Goal: Task Accomplishment & Management: Manage account settings

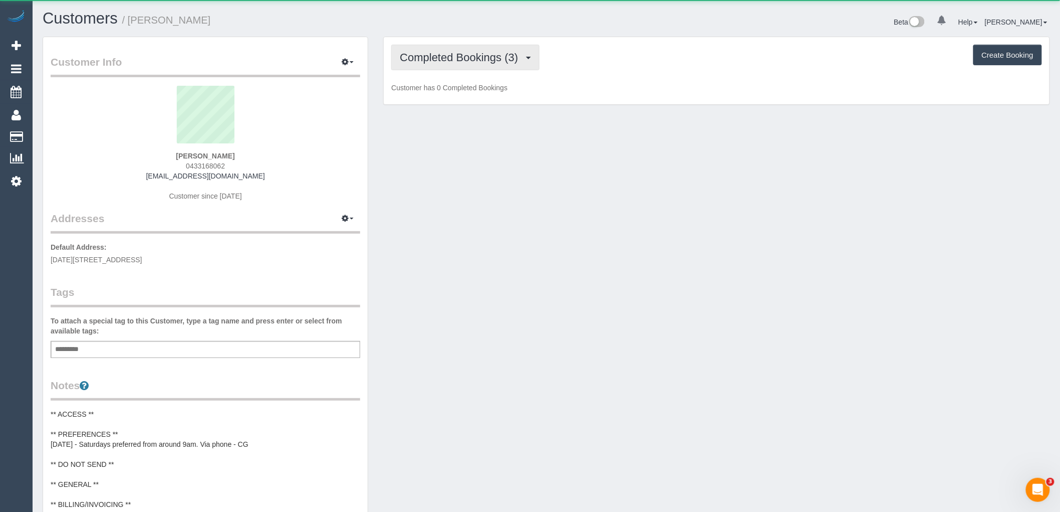
click at [502, 63] on span "Completed Bookings (3)" at bounding box center [461, 57] width 123 height 13
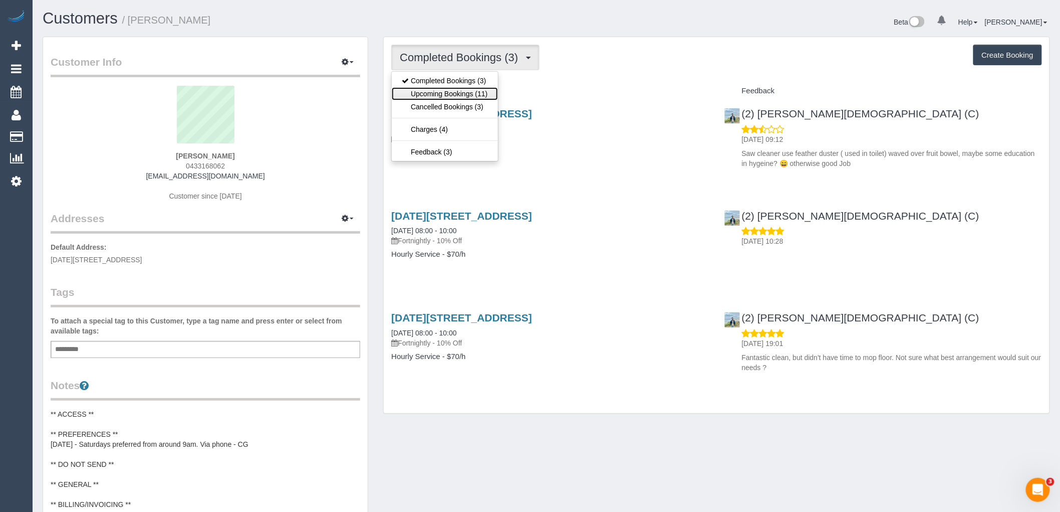
click at [485, 96] on link "Upcoming Bookings (11)" at bounding box center [445, 93] width 106 height 13
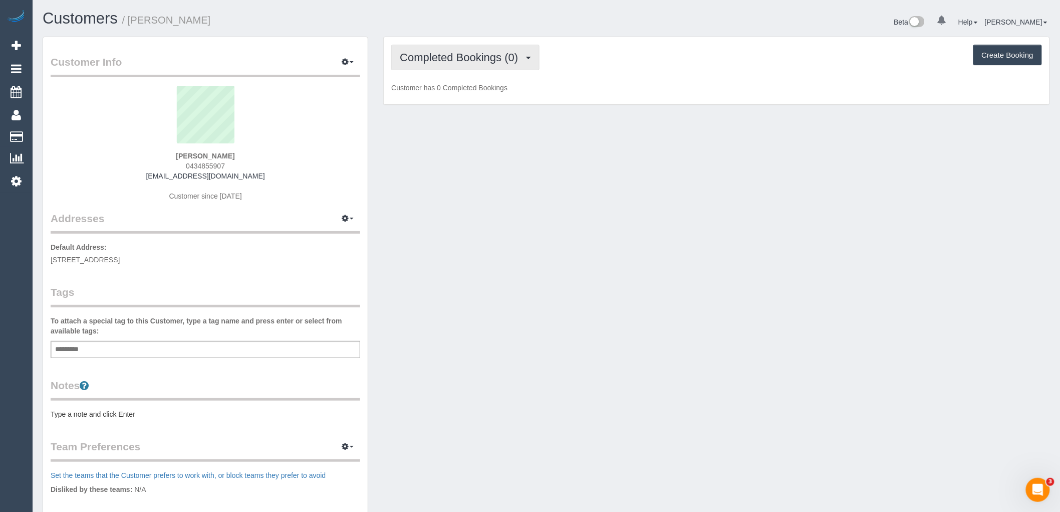
click at [516, 69] on button "Completed Bookings (0)" at bounding box center [465, 58] width 148 height 26
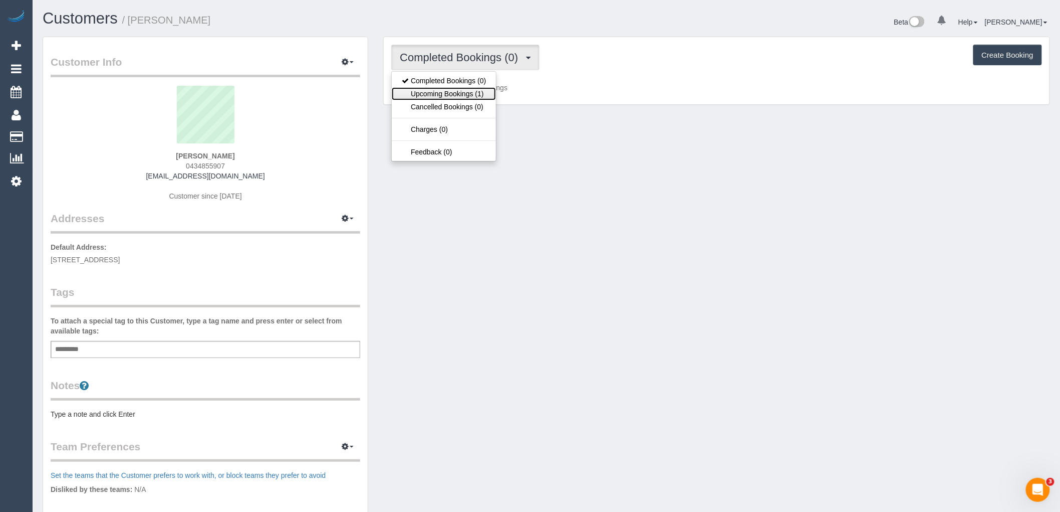
click at [483, 94] on link "Upcoming Bookings (1)" at bounding box center [444, 93] width 104 height 13
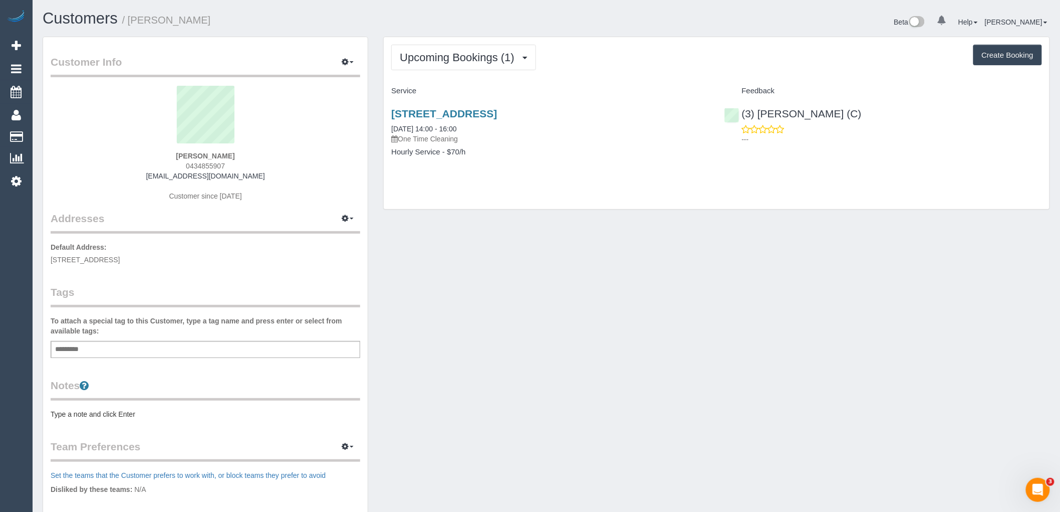
click at [614, 70] on div "Upcoming Bookings (1) Completed Bookings (0) Upcoming Bookings (1) Cancelled Bo…" at bounding box center [716, 58] width 651 height 26
click at [194, 353] on div "Add a tag" at bounding box center [206, 349] width 310 height 17
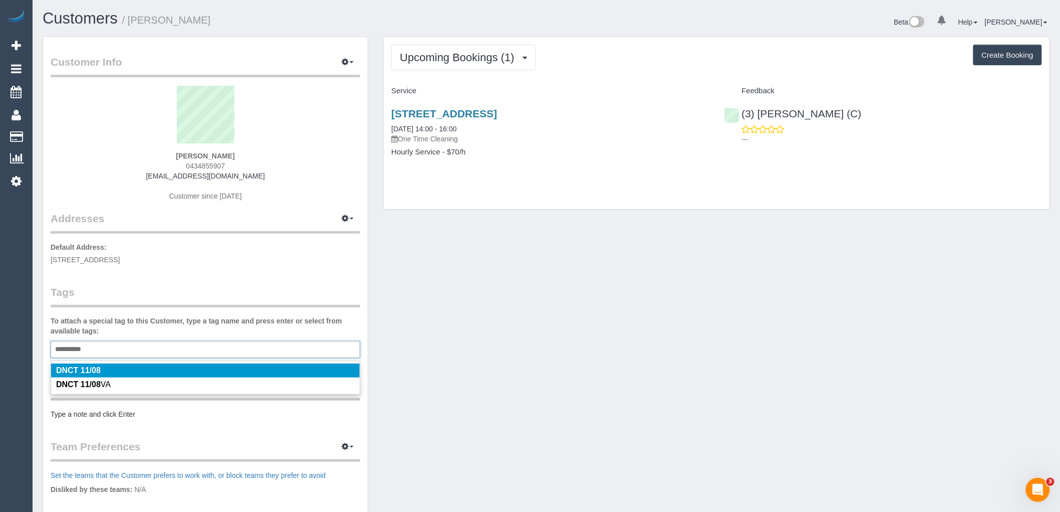
type input "**********"
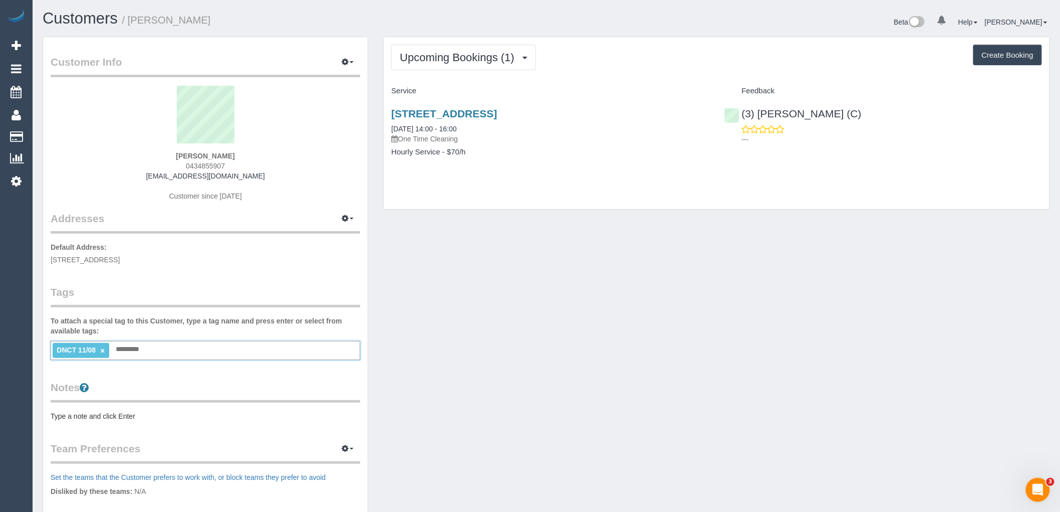
click at [212, 283] on div "Customer Info Edit Contact Info Send Message Email Preferences Special Sales Ta…" at bounding box center [205, 358] width 325 height 642
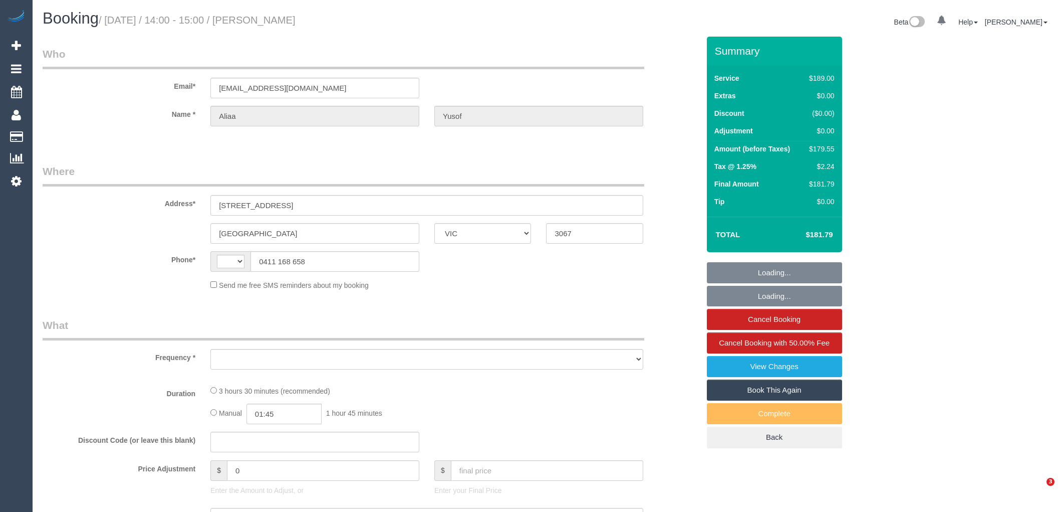
select select "VIC"
select select "string:AU"
select select "object:346"
select select "string:stripe-pm_1QOTNe2GScqysDRVzEQGplGH"
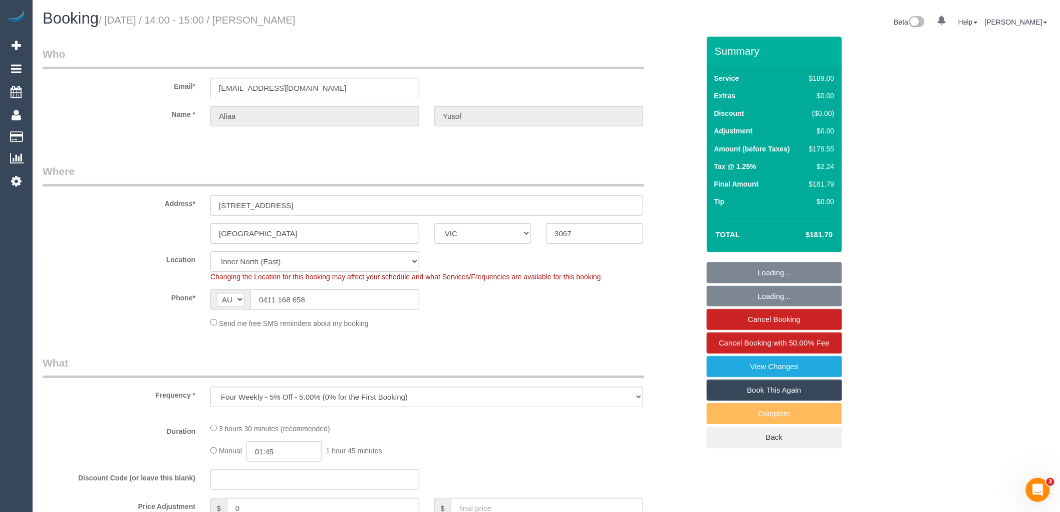
select select "object:842"
select select "number:29"
select select "number:14"
select select "number:21"
select select "number:22"
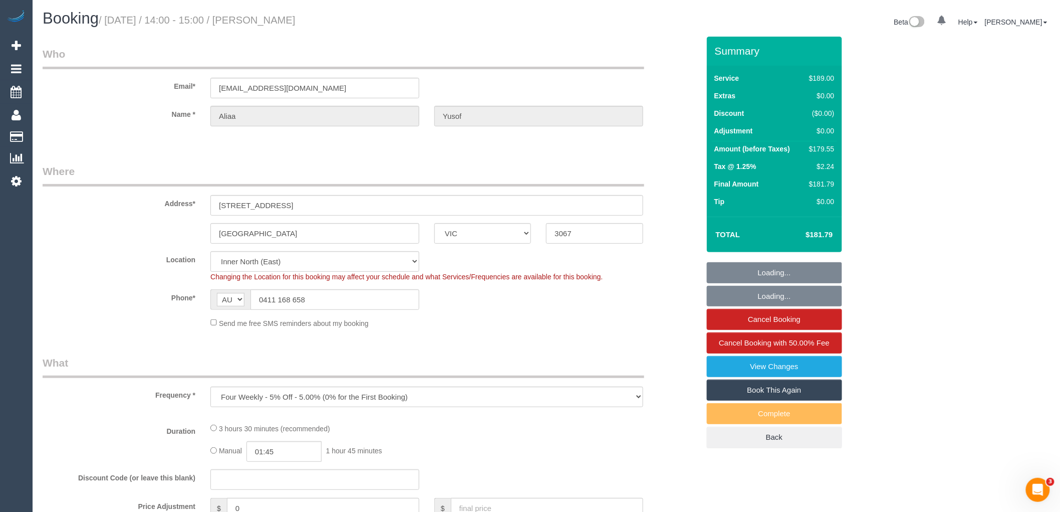
select select "number:34"
select select "number:26"
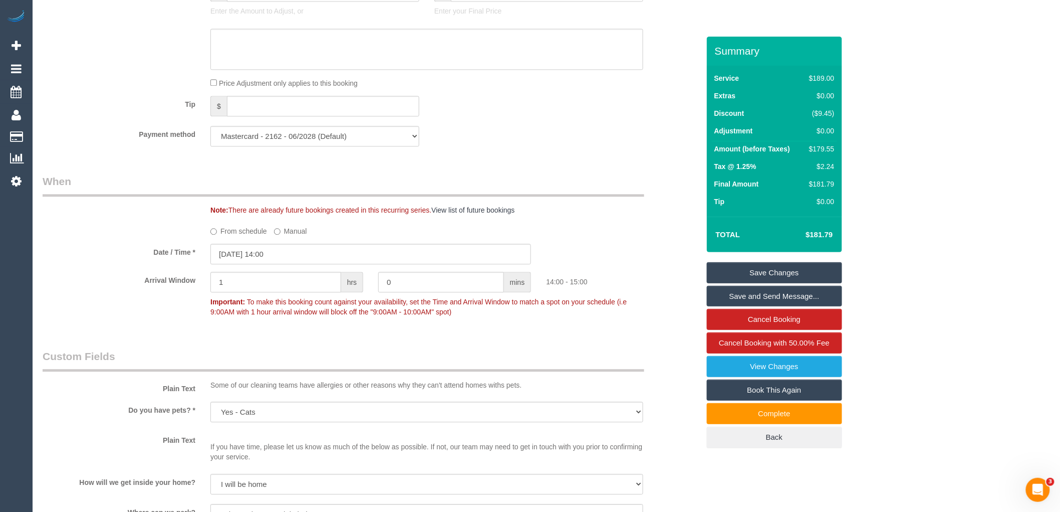
scroll to position [723, 0]
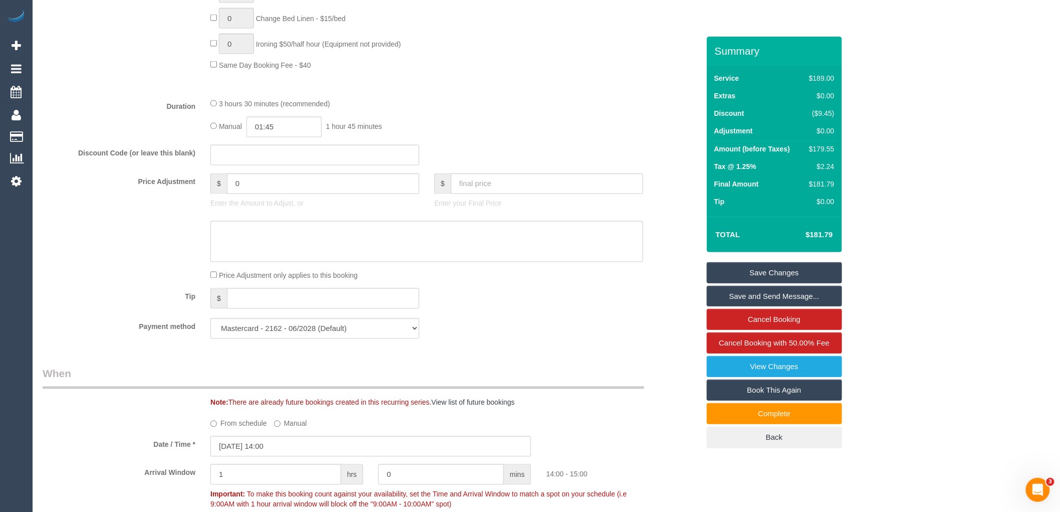
click at [272, 188] on input "0" at bounding box center [323, 183] width 192 height 21
type input "05.12"
click at [283, 259] on textarea at bounding box center [426, 241] width 433 height 41
type textarea "$"
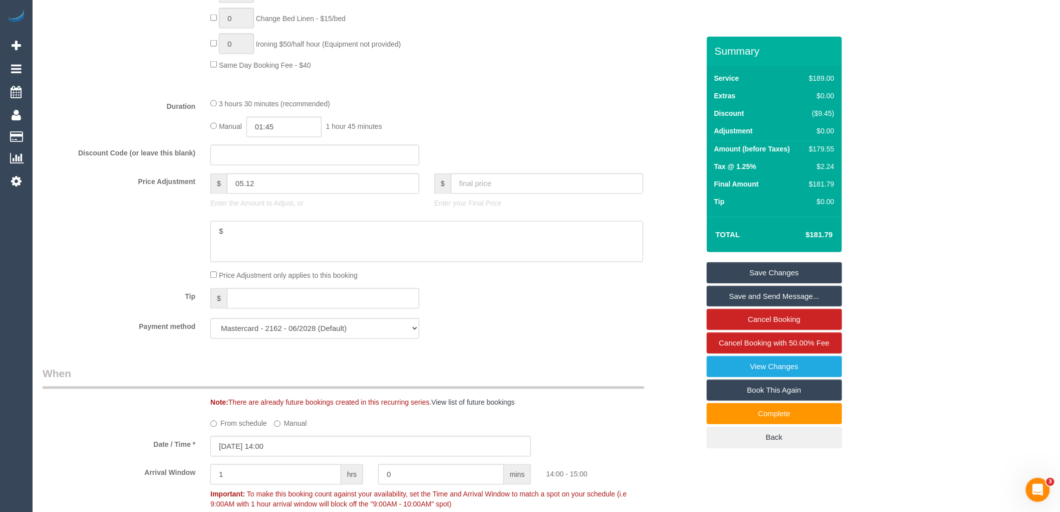
type input "5.12"
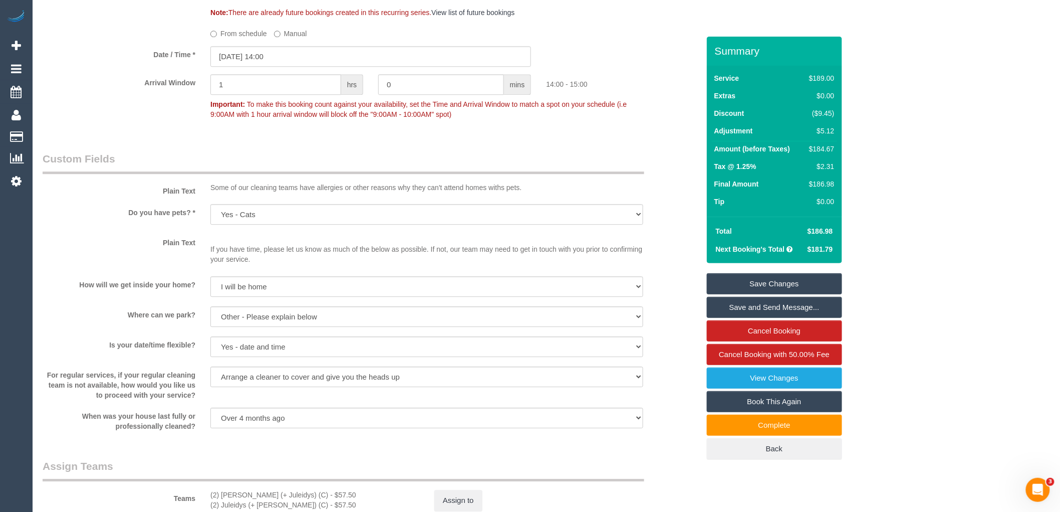
scroll to position [1391, 0]
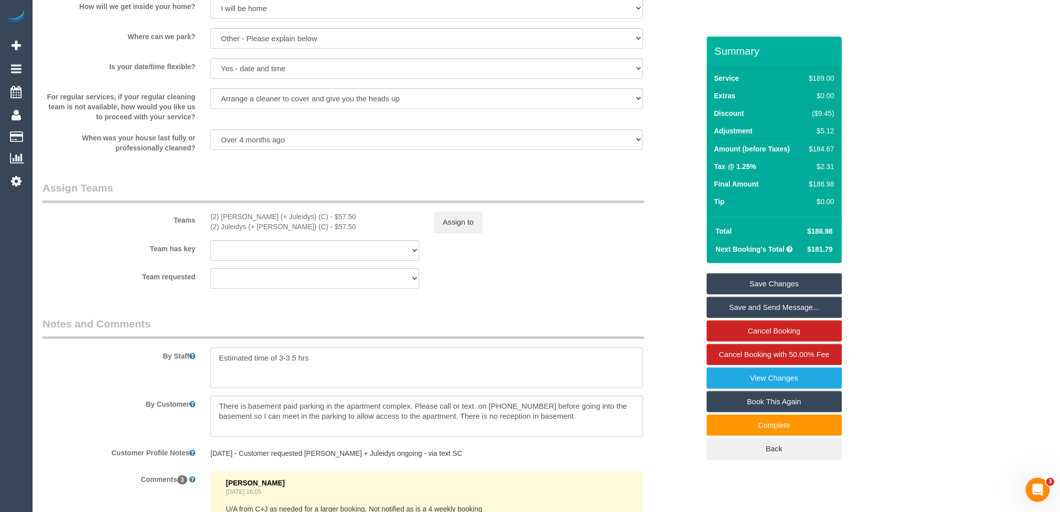
type textarea "$5.12 parking VC"
click at [467, 232] on button "Assign to" at bounding box center [458, 221] width 48 height 21
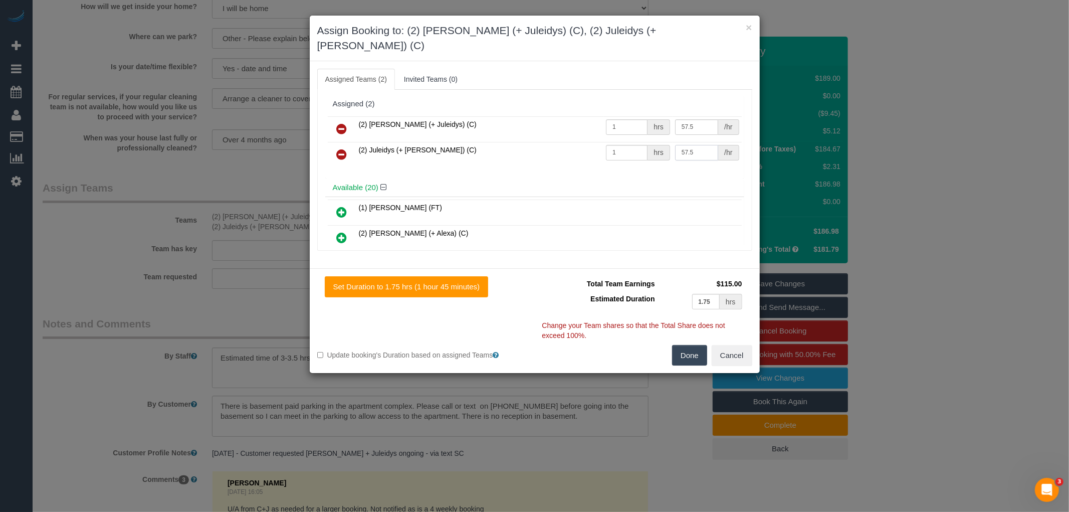
drag, startPoint x: 695, startPoint y: 139, endPoint x: 670, endPoint y: 139, distance: 25.6
click at [675, 145] on input "57.5" at bounding box center [696, 153] width 43 height 16
type input "62.62"
click at [690, 345] on button "Done" at bounding box center [689, 355] width 35 height 21
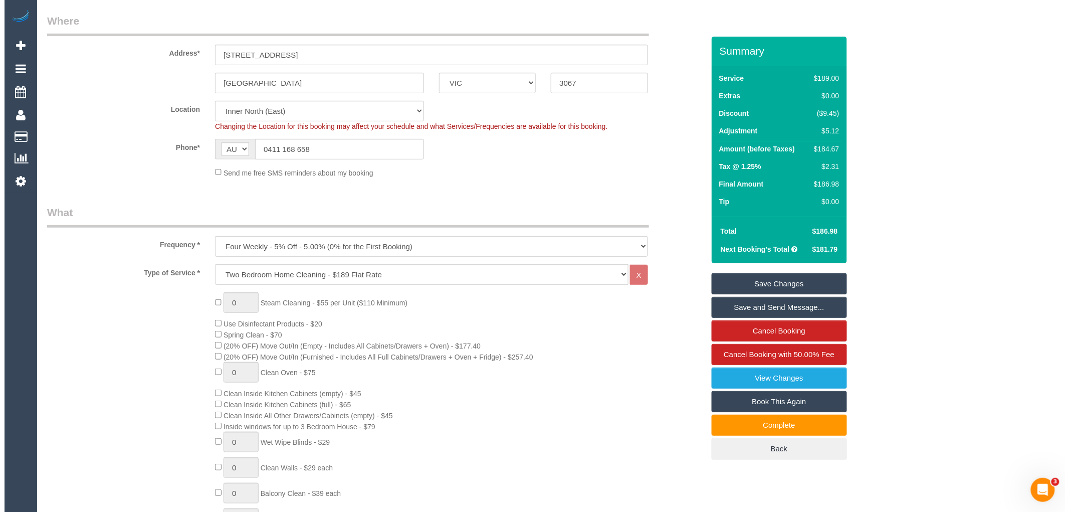
scroll to position [0, 0]
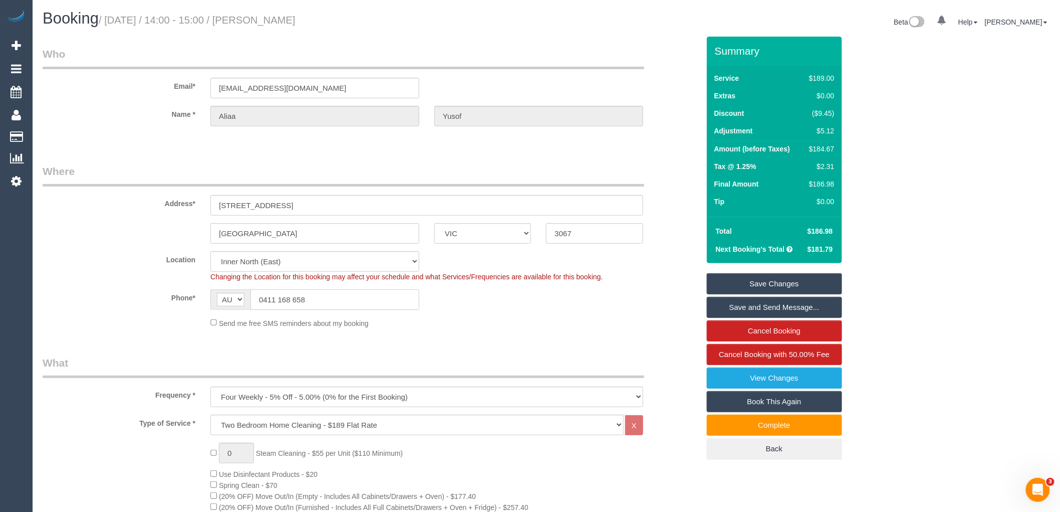
drag, startPoint x: 324, startPoint y: 296, endPoint x: 149, endPoint y: 293, distance: 174.4
click at [149, 293] on div "Phone* AF AL DZ AD AO AI AQ AG AR AM AW AU AT AZ BS BH BD BB BY BE BZ BJ BM BT …" at bounding box center [371, 299] width 672 height 21
drag, startPoint x: 813, startPoint y: 283, endPoint x: 806, endPoint y: 281, distance: 7.8
click at [813, 283] on link "Save Changes" at bounding box center [774, 283] width 135 height 21
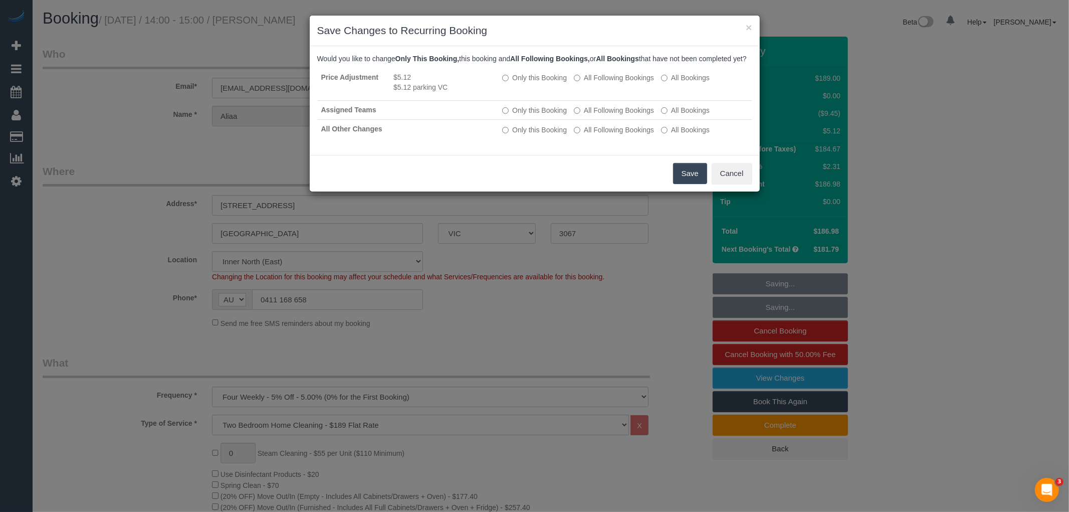
click at [700, 181] on button "Save" at bounding box center [690, 173] width 34 height 21
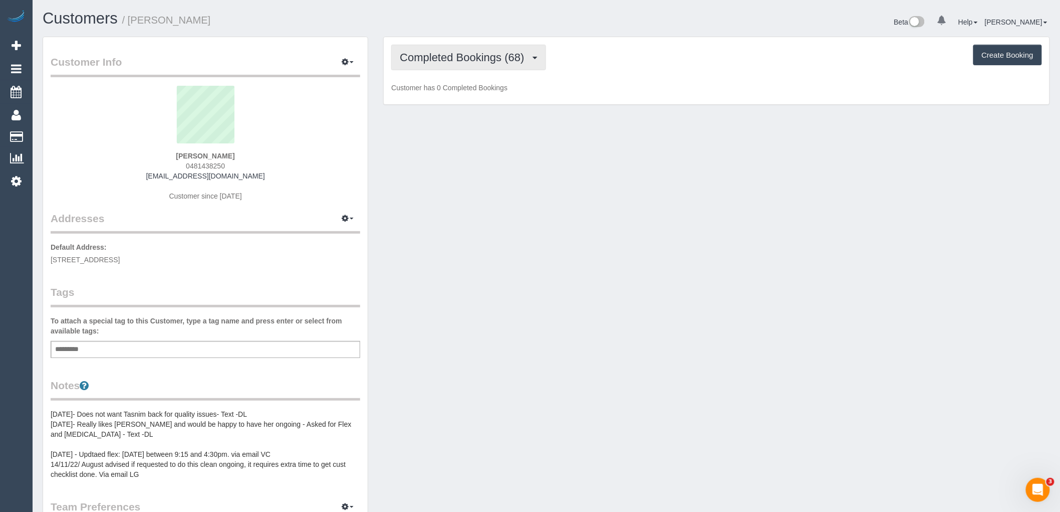
click at [524, 62] on span "Completed Bookings (68)" at bounding box center [464, 57] width 129 height 13
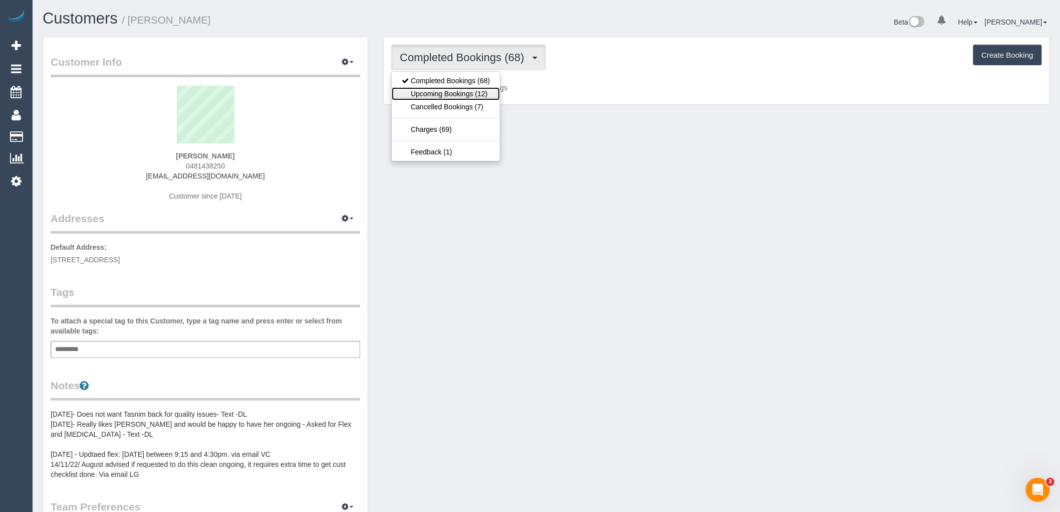
click at [479, 93] on link "Upcoming Bookings (12)" at bounding box center [446, 93] width 108 height 13
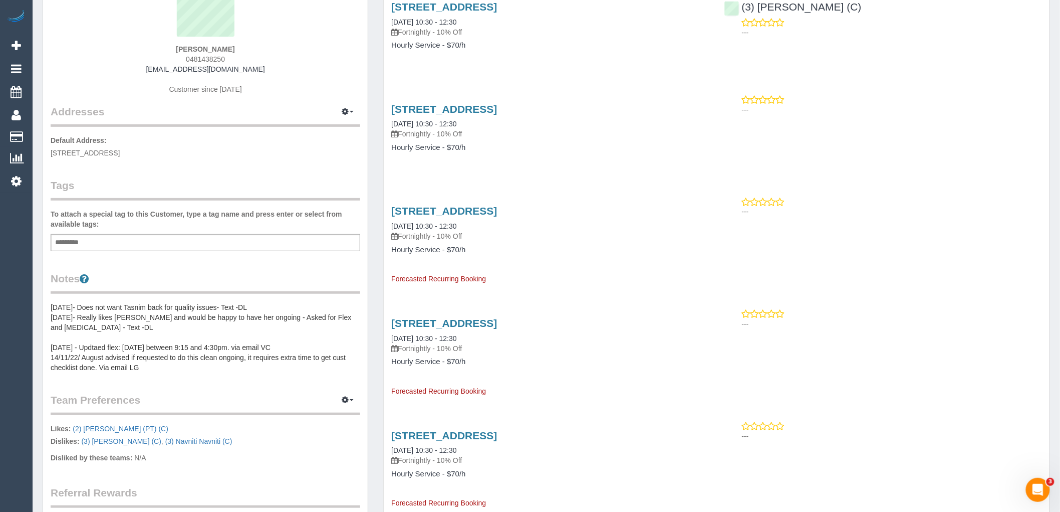
scroll to position [111, 0]
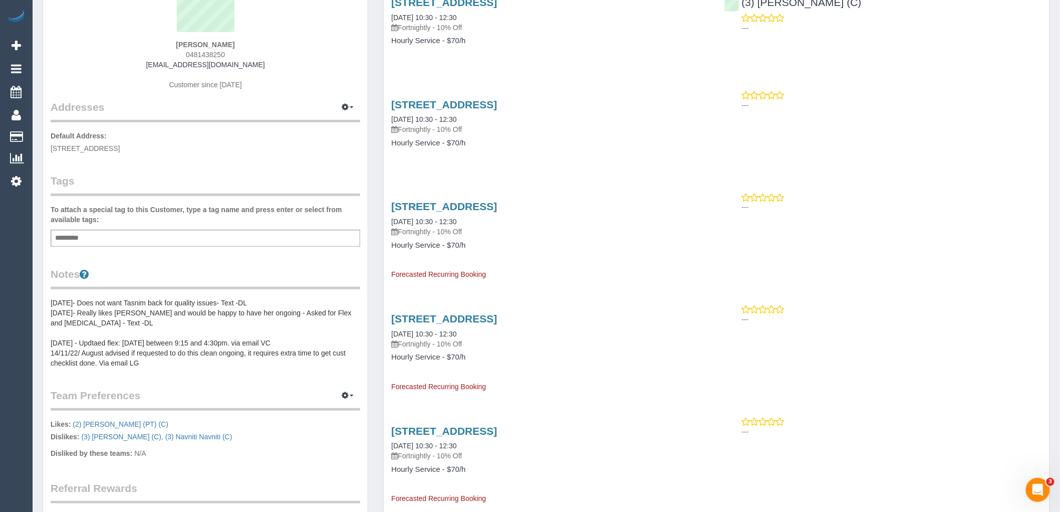
click at [174, 308] on pre "10/05/24- Does not want Tasnim back for quality issues- Text -DL 06/03/24- Real…" at bounding box center [206, 333] width 310 height 70
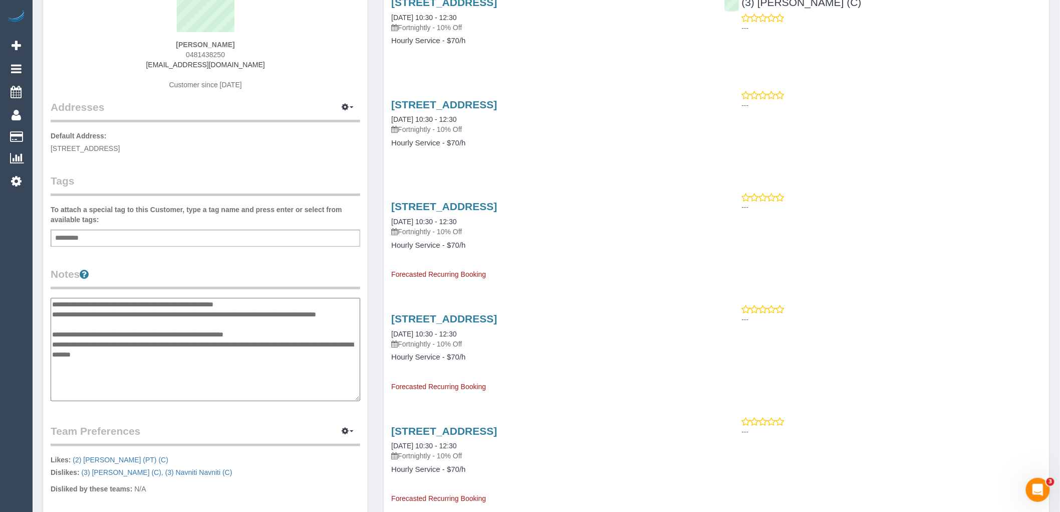
click at [52, 303] on textarea "**********" at bounding box center [206, 349] width 310 height 103
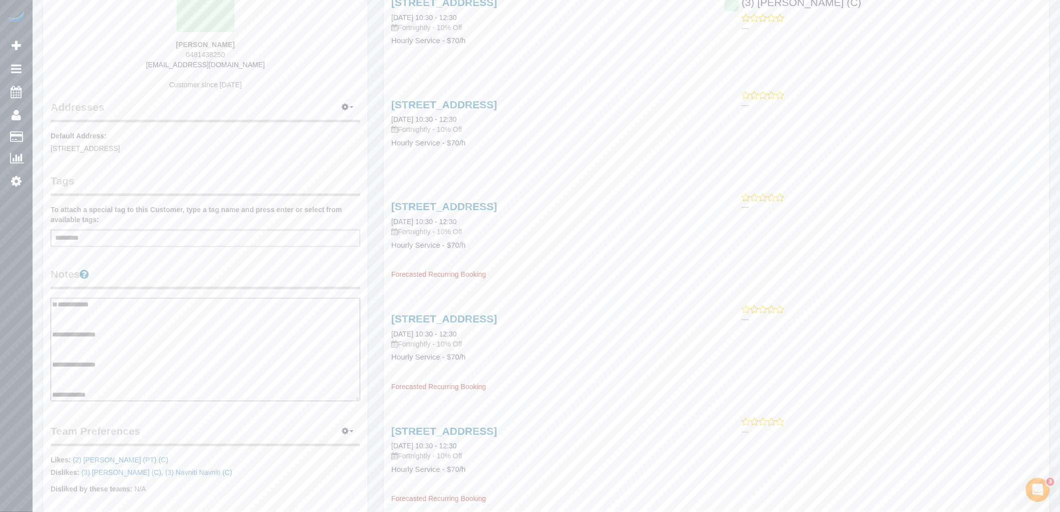
click at [109, 362] on textarea "**********" at bounding box center [206, 349] width 310 height 103
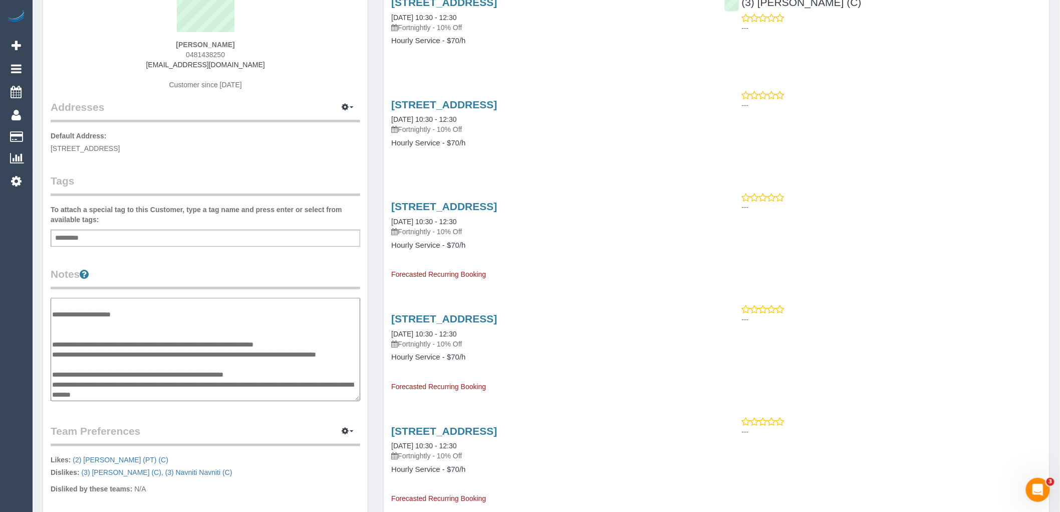
scroll to position [160, 0]
drag, startPoint x: 320, startPoint y: 331, endPoint x: 110, endPoint y: 330, distance: 209.4
click at [110, 330] on textarea "**********" at bounding box center [206, 349] width 310 height 103
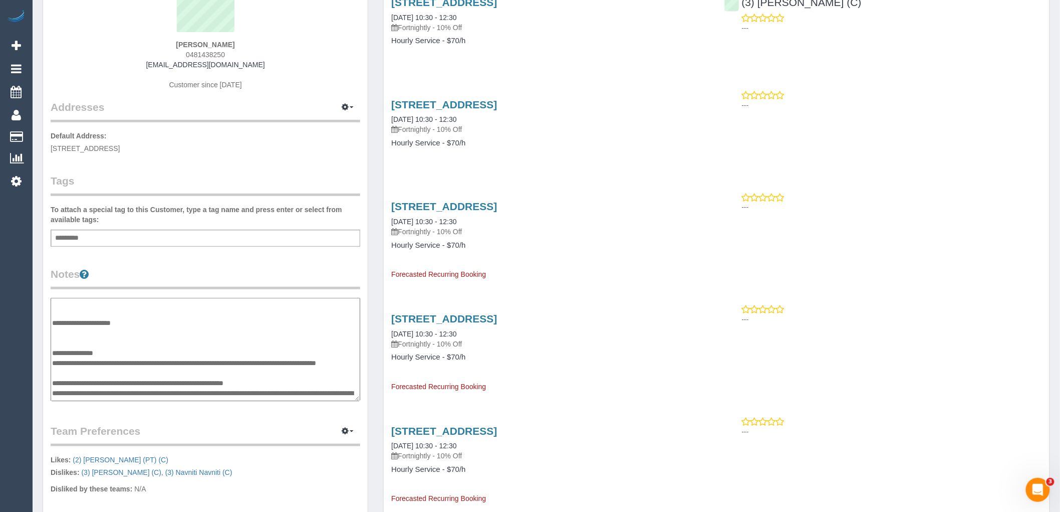
scroll to position [104, 0]
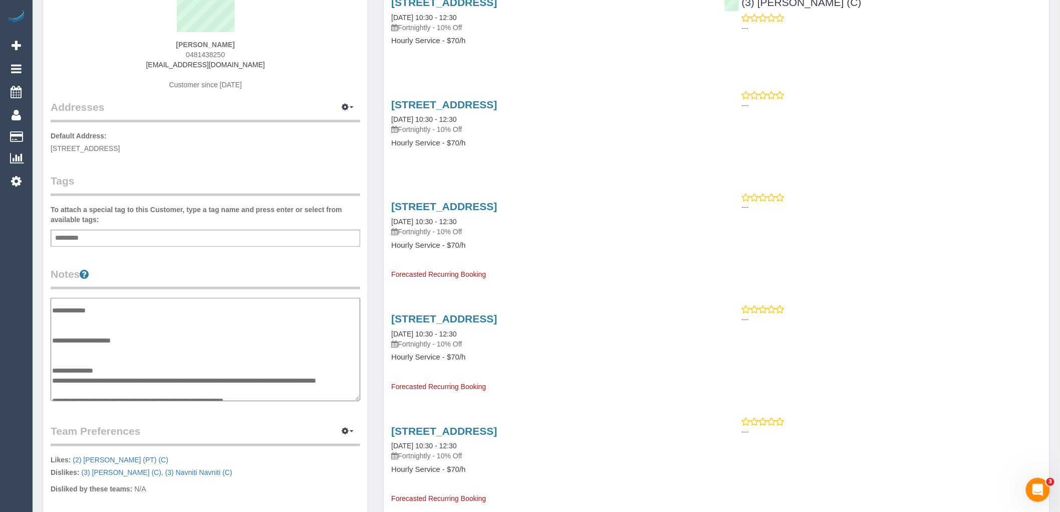
click at [81, 311] on textarea "**********" at bounding box center [206, 349] width 310 height 103
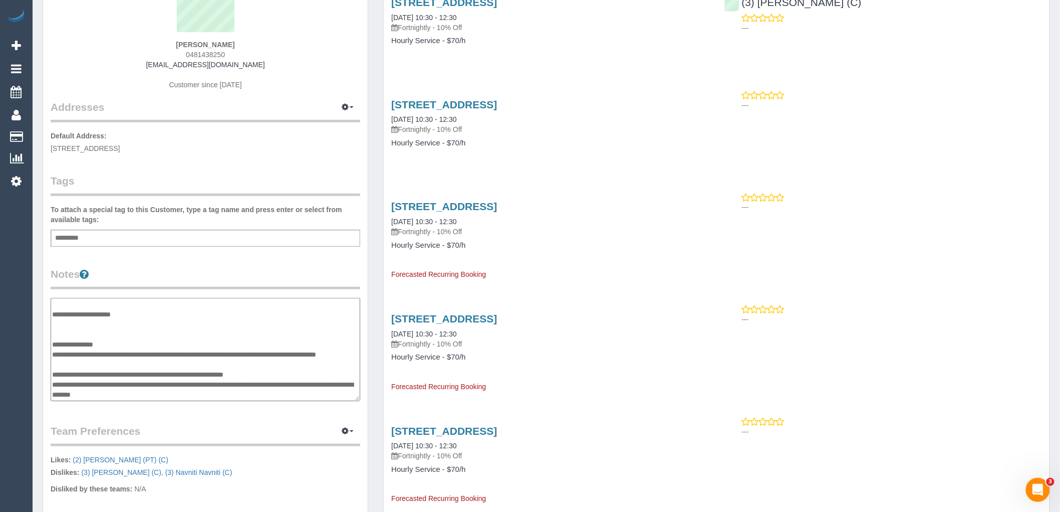
scroll to position [160, 0]
drag, startPoint x: 97, startPoint y: 351, endPoint x: 54, endPoint y: 345, distance: 43.6
click at [54, 345] on textarea "**********" at bounding box center [206, 349] width 310 height 103
click at [97, 364] on textarea "**********" at bounding box center [206, 349] width 310 height 103
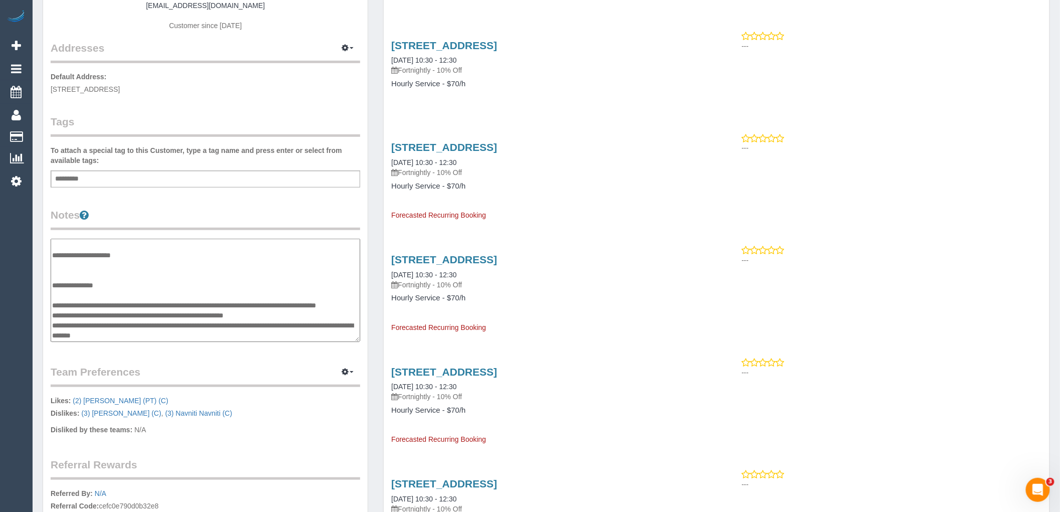
scroll to position [222, 0]
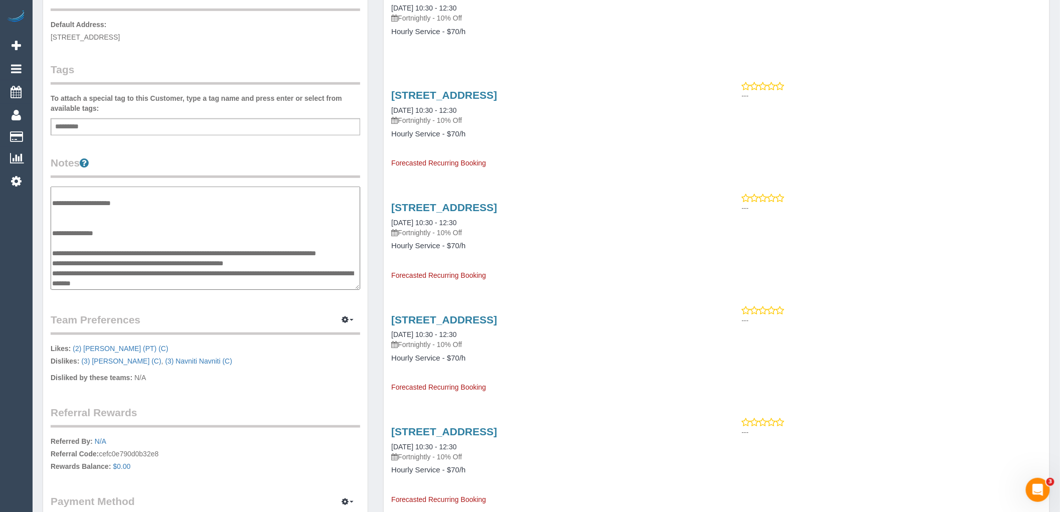
drag, startPoint x: 149, startPoint y: 282, endPoint x: 53, endPoint y: 272, distance: 96.2
click at [53, 272] on textarea "**********" at bounding box center [206, 237] width 310 height 103
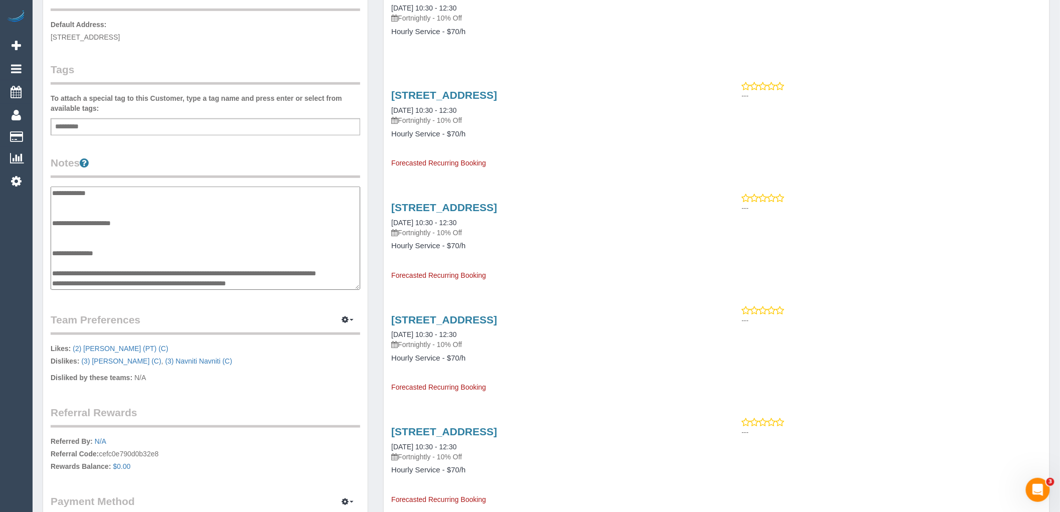
scroll to position [150, 0]
drag, startPoint x: 294, startPoint y: 276, endPoint x: 53, endPoint y: 247, distance: 243.2
click at [53, 247] on textarea "**********" at bounding box center [206, 237] width 310 height 103
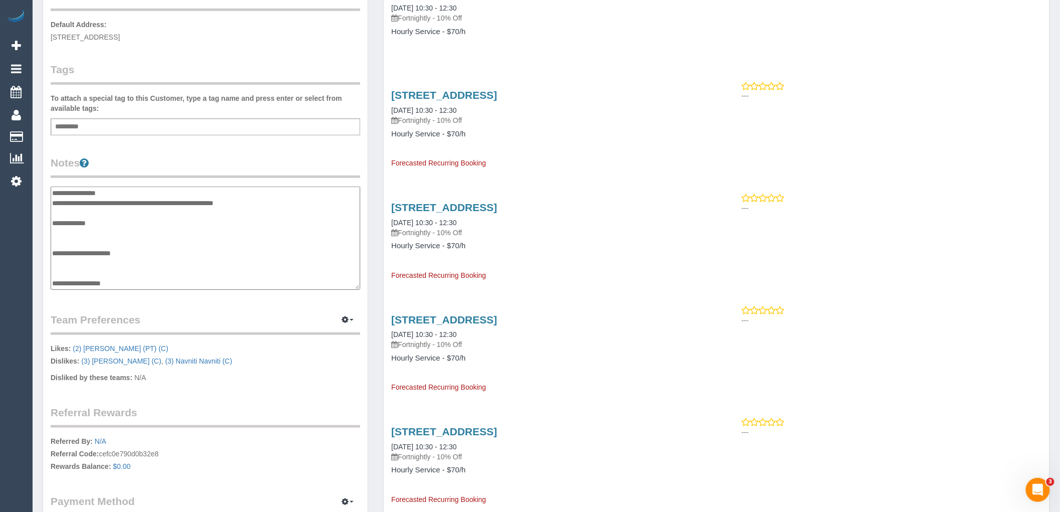
scroll to position [74, 0]
click at [89, 205] on textarea "**********" at bounding box center [206, 237] width 310 height 103
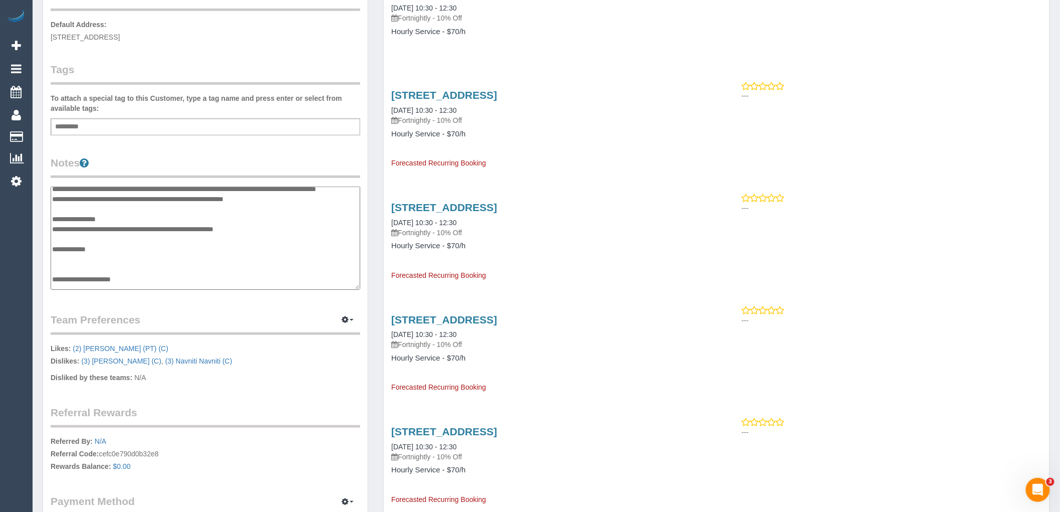
type textarea "**********"
click at [213, 149] on div "Customer Info Edit Contact Info Send Message Email Preferences Special Sales Ta…" at bounding box center [205, 190] width 325 height 751
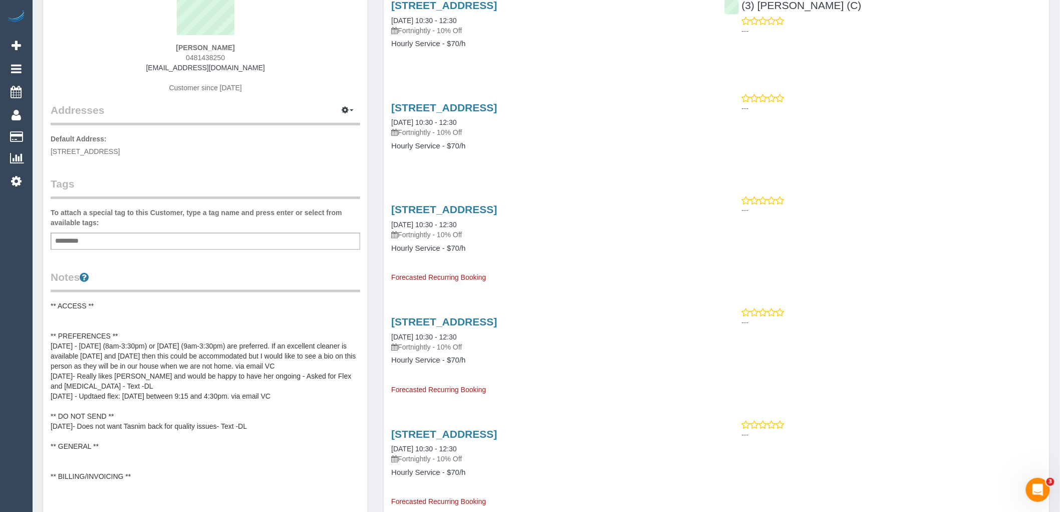
scroll to position [0, 0]
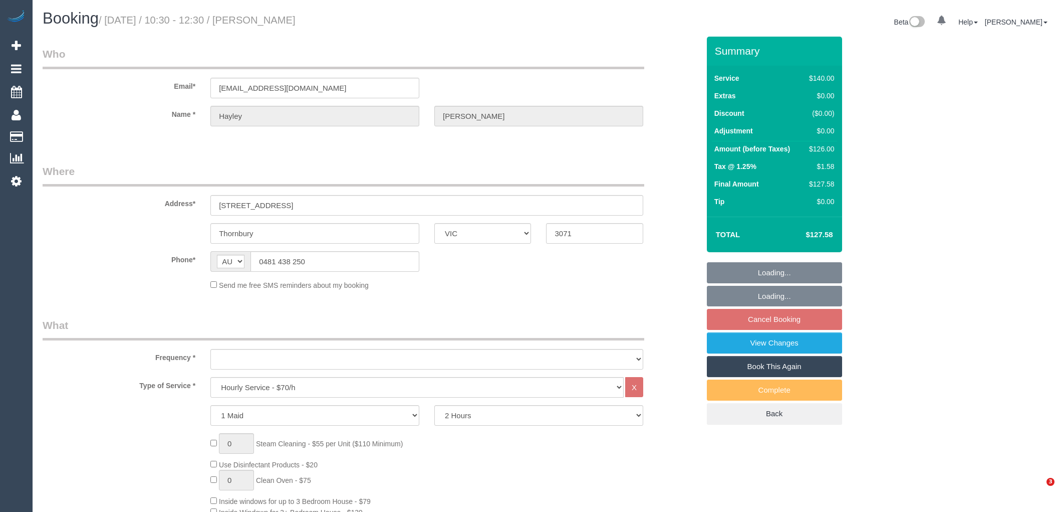
select select "VIC"
select select "object:860"
select select "number:28"
select select "number:16"
select select "number:19"
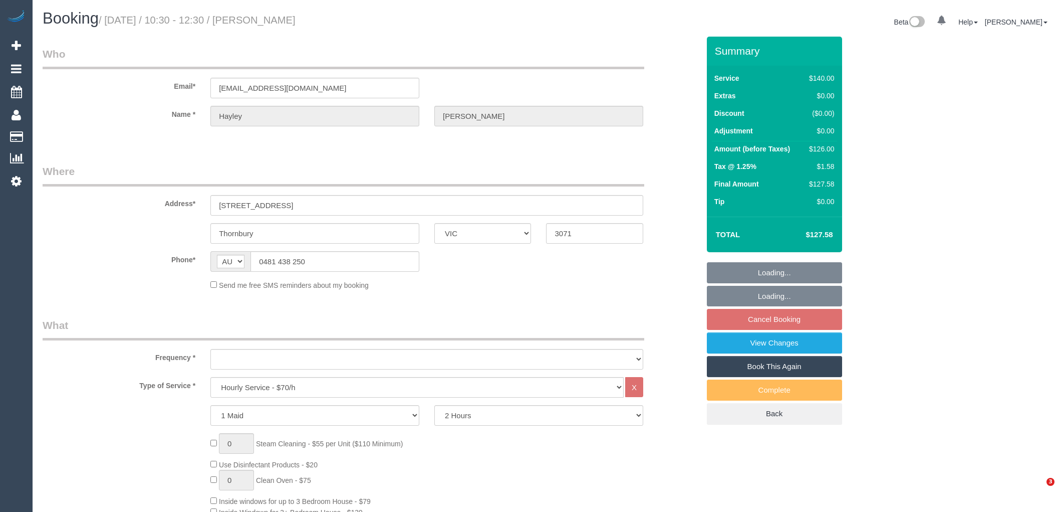
select select "number:22"
select select "number:34"
select select "number:13"
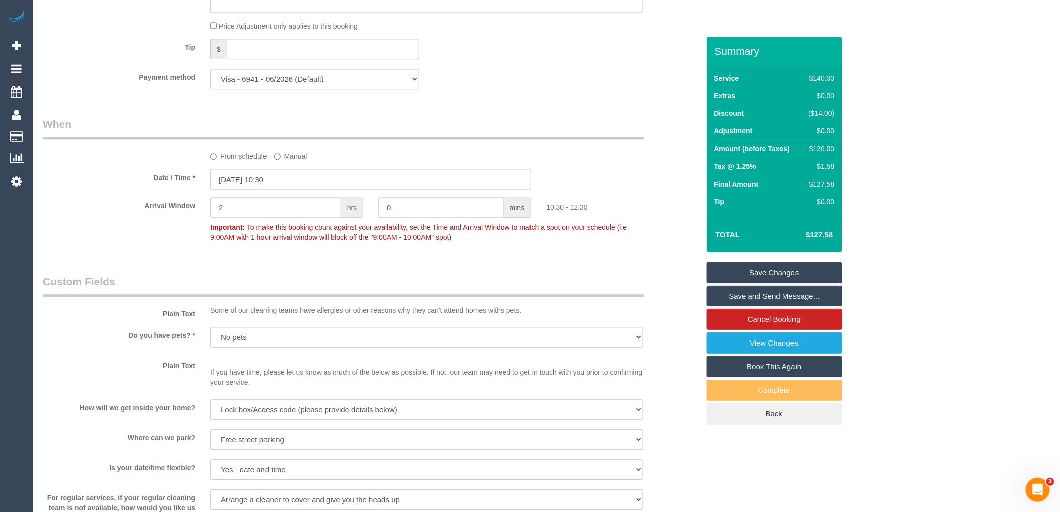
scroll to position [1687, 0]
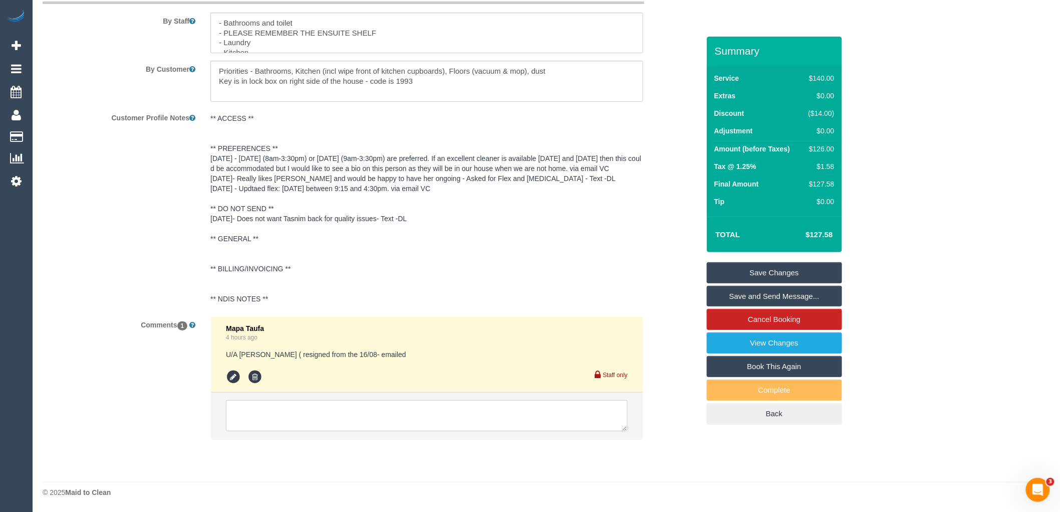
click at [281, 412] on textarea at bounding box center [427, 415] width 402 height 31
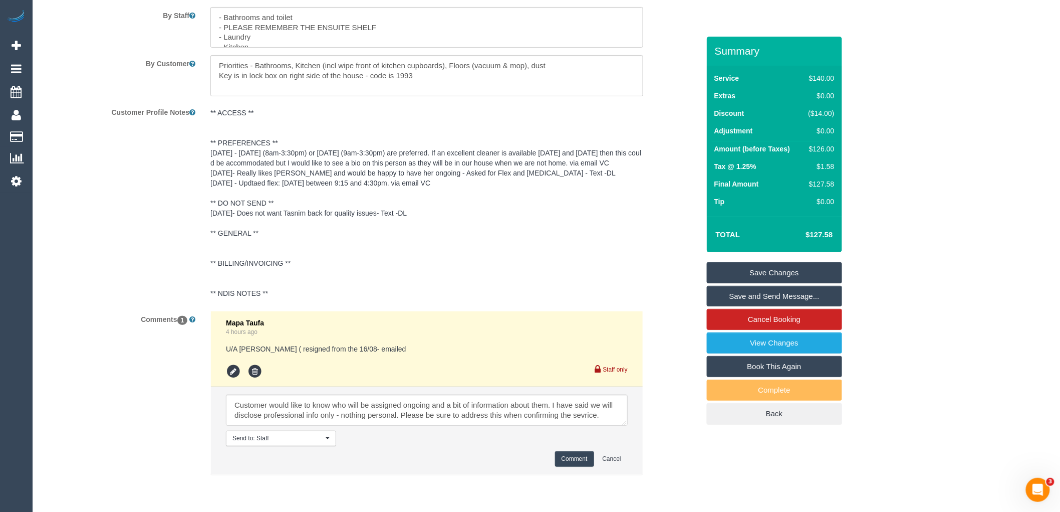
drag, startPoint x: 574, startPoint y: 421, endPoint x: 469, endPoint y: 444, distance: 107.3
click at [469, 444] on div "Send to: Staff Nothing selected Send to: Staff Send to: Customer Send to: Team …" at bounding box center [357, 438] width 278 height 16
drag, startPoint x: 588, startPoint y: 421, endPoint x: 494, endPoint y: 416, distance: 93.3
click at [494, 416] on textarea at bounding box center [427, 409] width 402 height 31
click at [597, 422] on textarea at bounding box center [427, 409] width 402 height 31
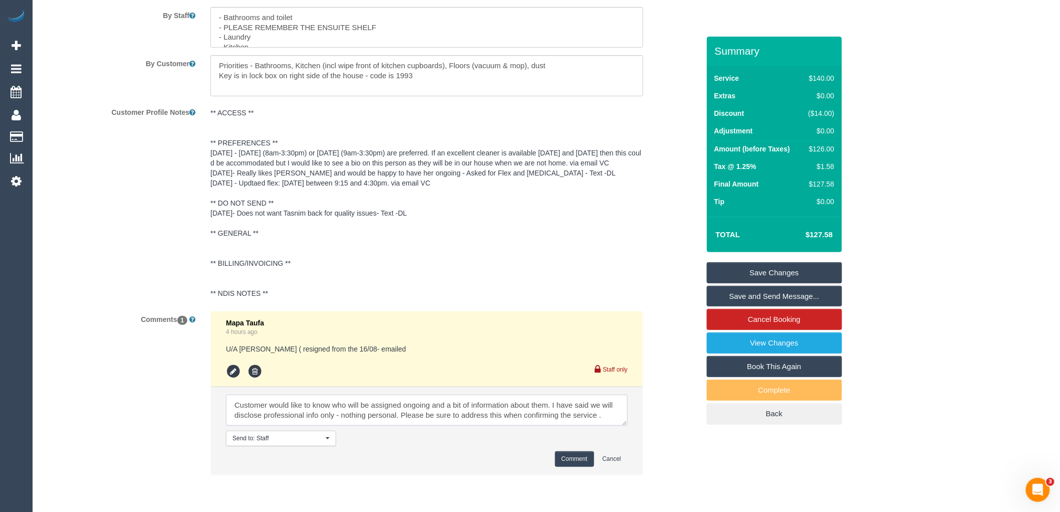
click at [612, 418] on textarea at bounding box center [427, 409] width 402 height 31
paste textarea "cnv_q505onj"
type textarea "Customer would like to know who will be assigned ongoing and a bit of informati…"
click at [579, 462] on button "Comment" at bounding box center [574, 459] width 39 height 16
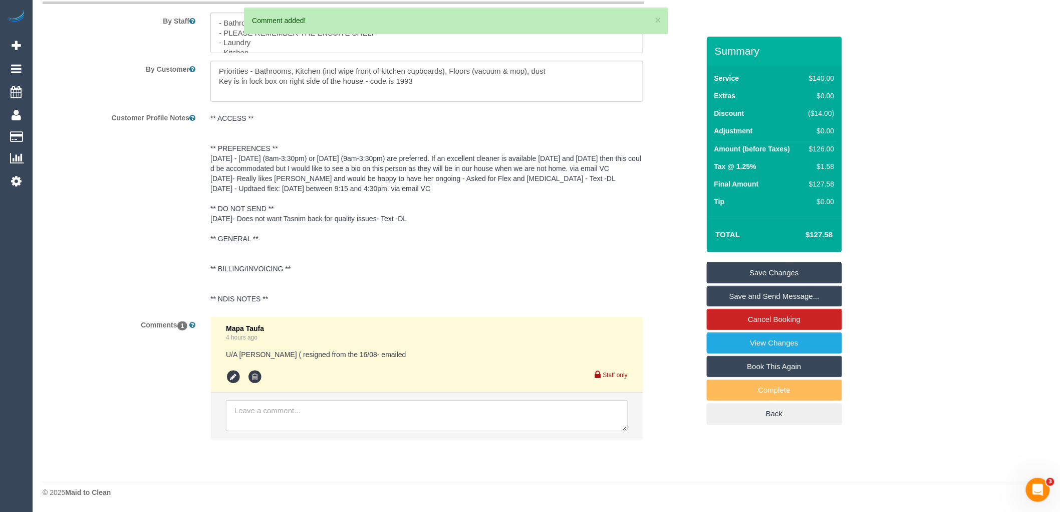
scroll to position [0, 0]
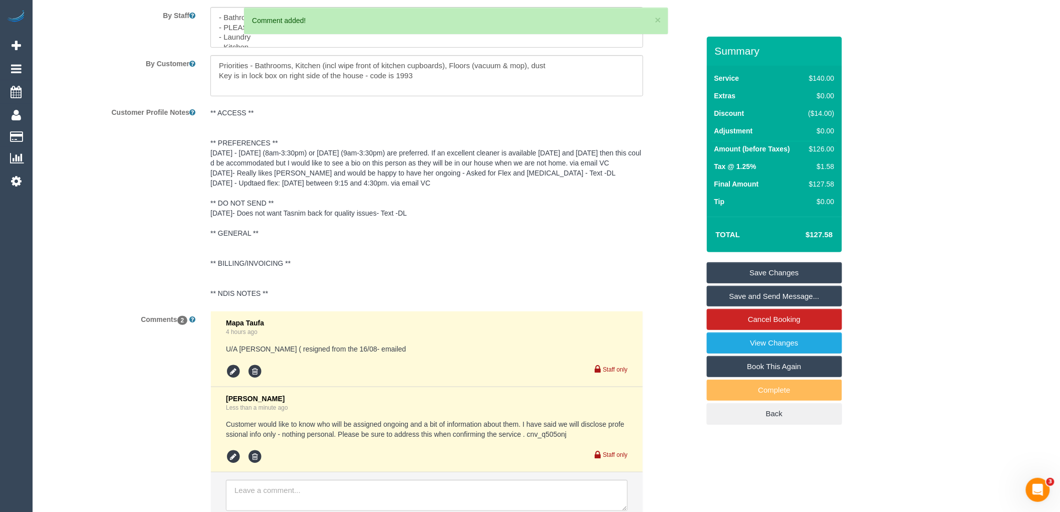
click at [359, 178] on pre "** ACCESS ** ** PREFERENCES ** [DATE] - [DATE] (8am-3:30pm) or [DATE] (9am-3:30…" at bounding box center [426, 203] width 433 height 190
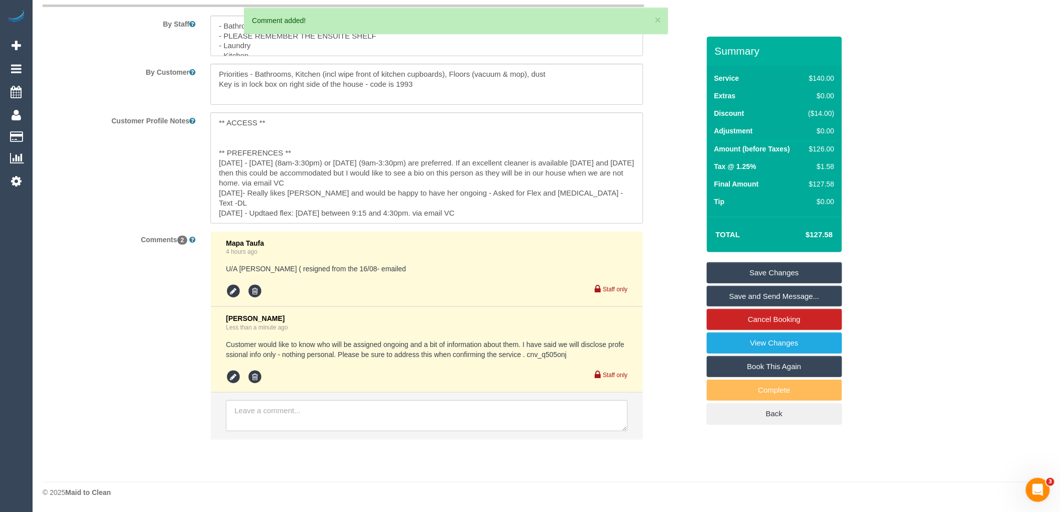
scroll to position [1461, 0]
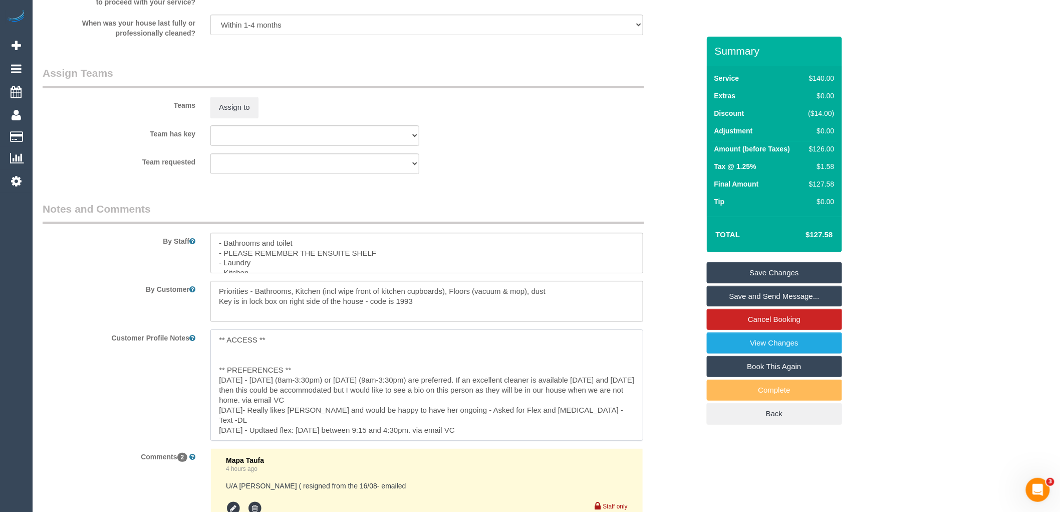
drag, startPoint x: 274, startPoint y: 404, endPoint x: 368, endPoint y: 394, distance: 94.7
click at [368, 394] on textarea "** ACCESS ** ** PREFERENCES ** [DATE] - [DATE] (8am-3:30pm) or [DATE] (9am-3:30…" at bounding box center [426, 384] width 433 height 111
type textarea "** ACCESS ** ** PREFERENCES ** 11/08/25 - Monday (8am-3:30pm) or Friday (9am-3:…"
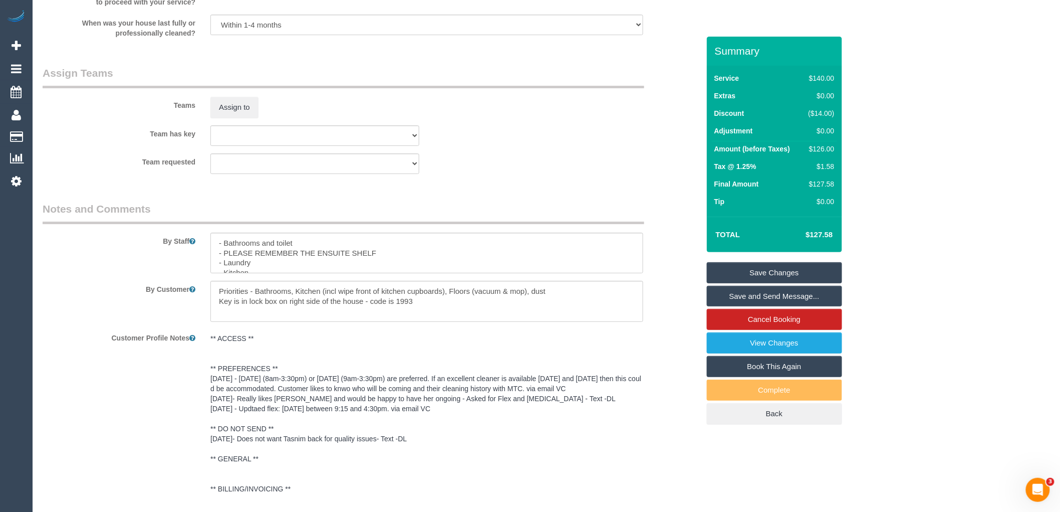
click at [666, 289] on div "By Customer" at bounding box center [371, 301] width 672 height 41
click at [793, 266] on link "Save Changes" at bounding box center [774, 272] width 135 height 21
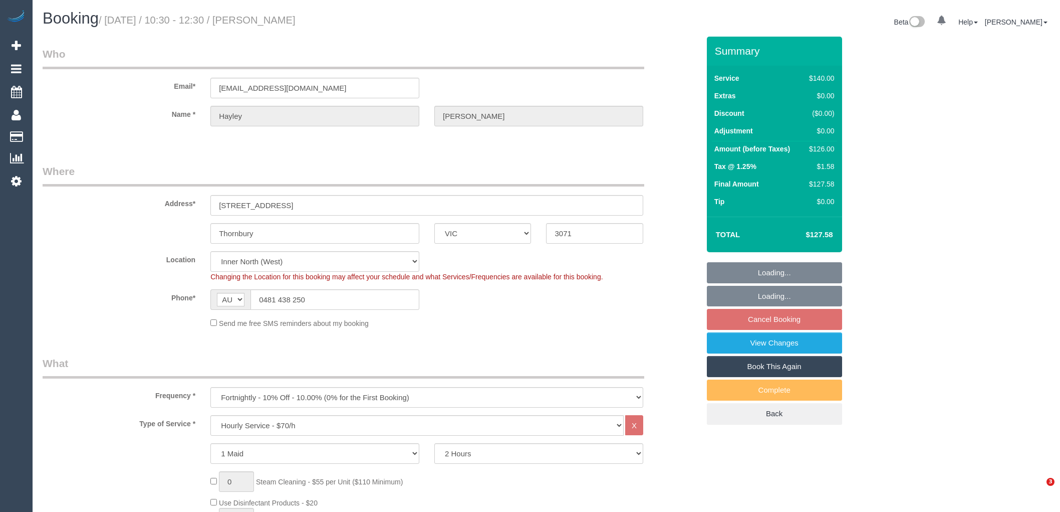
select select "VIC"
select select "number:28"
select select "number:16"
select select "number:19"
select select "number:22"
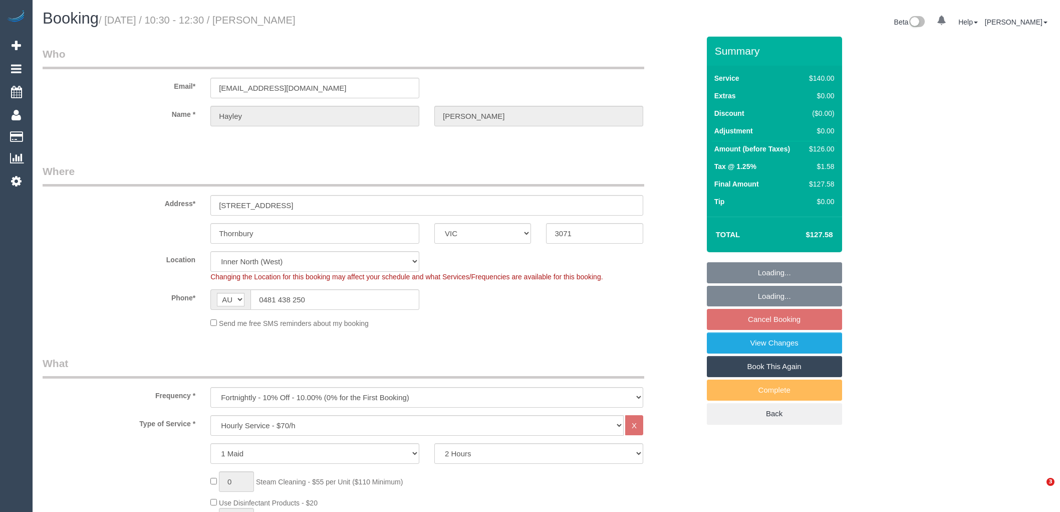
select select "number:34"
select select "number:13"
